Goal: Transaction & Acquisition: Purchase product/service

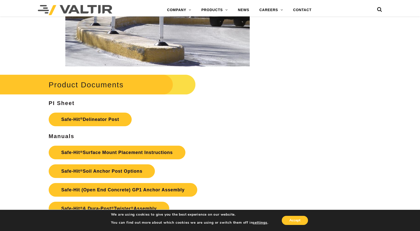
scroll to position [1035, 0]
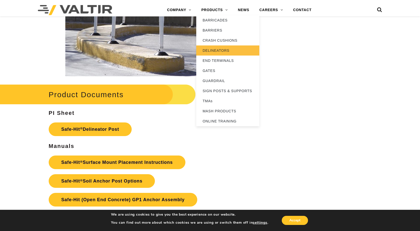
click at [219, 49] on link "DELINEATORS" at bounding box center [227, 50] width 63 height 10
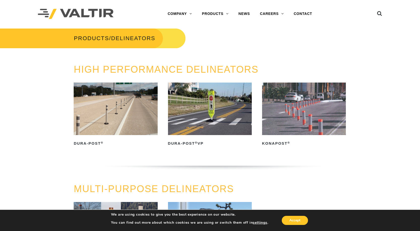
click at [220, 111] on img at bounding box center [210, 109] width 84 height 53
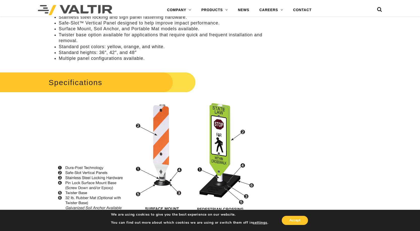
scroll to position [303, 0]
